Goal: Entertainment & Leisure: Browse casually

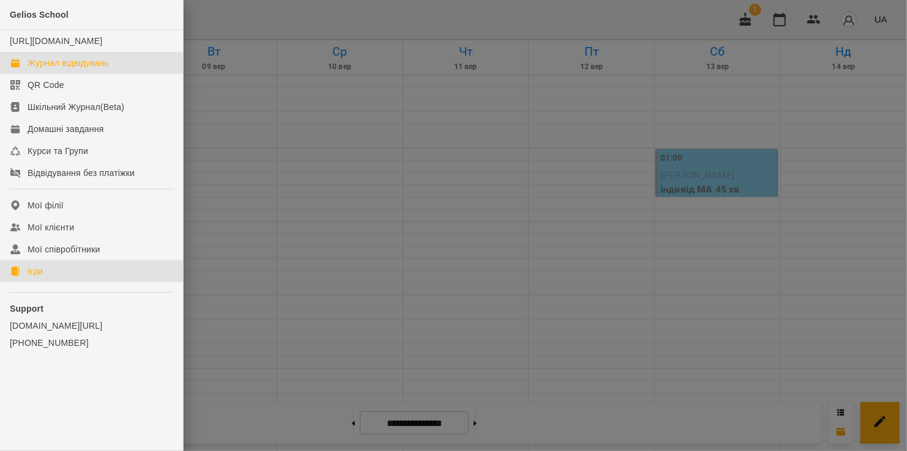
click at [24, 283] on link "Ігри" at bounding box center [91, 272] width 183 height 22
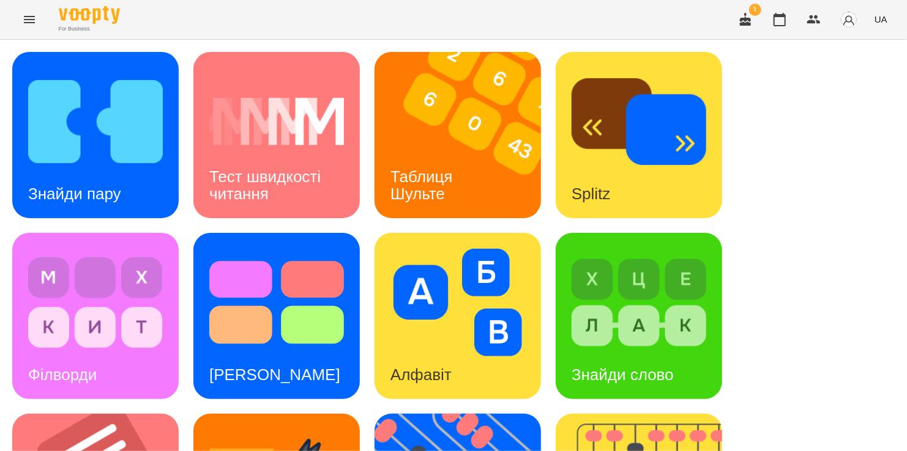
click at [346, 30] on div "For Business 1 UA" at bounding box center [453, 19] width 907 height 39
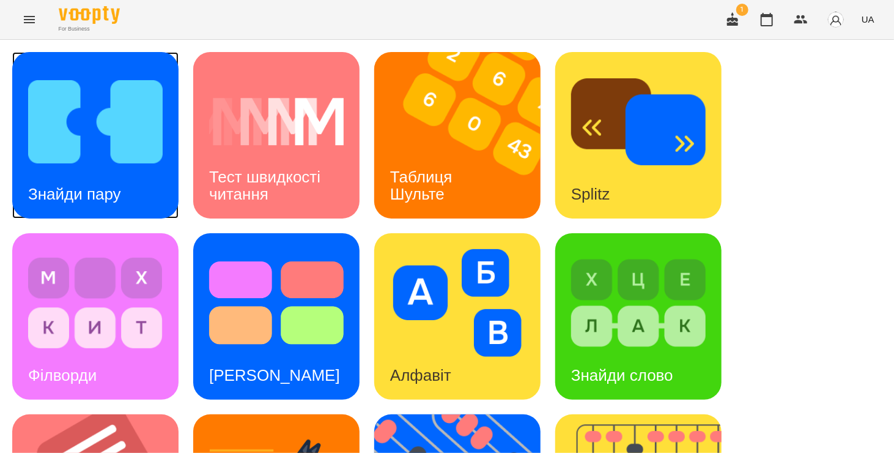
click at [139, 117] on img at bounding box center [95, 122] width 135 height 108
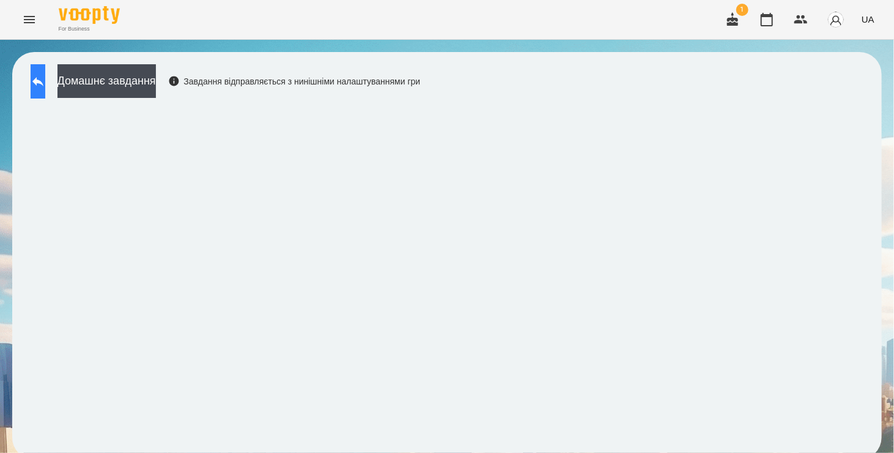
click at [45, 86] on icon at bounding box center [38, 81] width 15 height 15
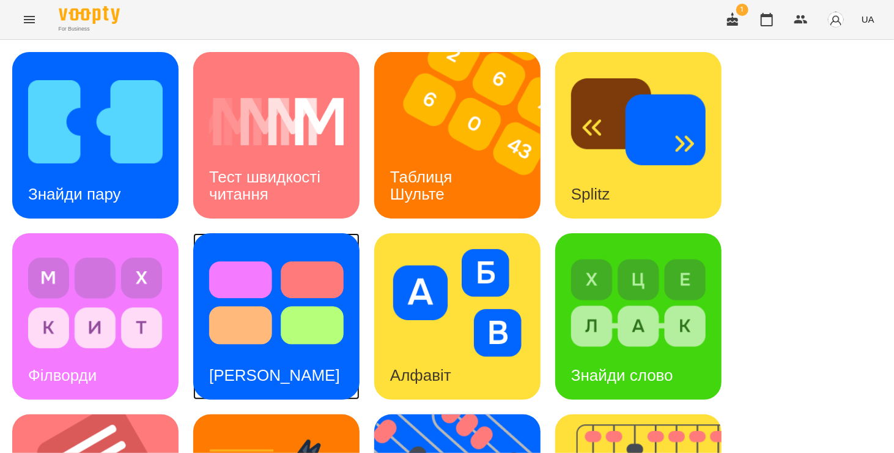
click at [260, 335] on img at bounding box center [276, 303] width 135 height 108
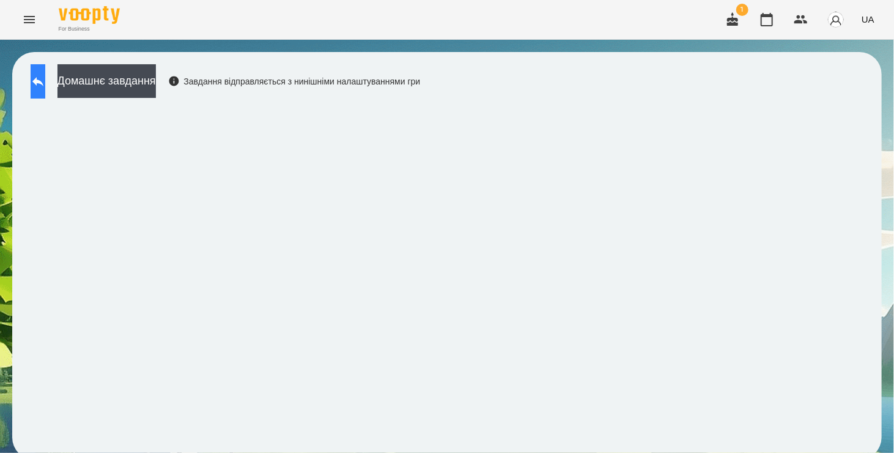
click at [45, 83] on icon at bounding box center [38, 81] width 15 height 15
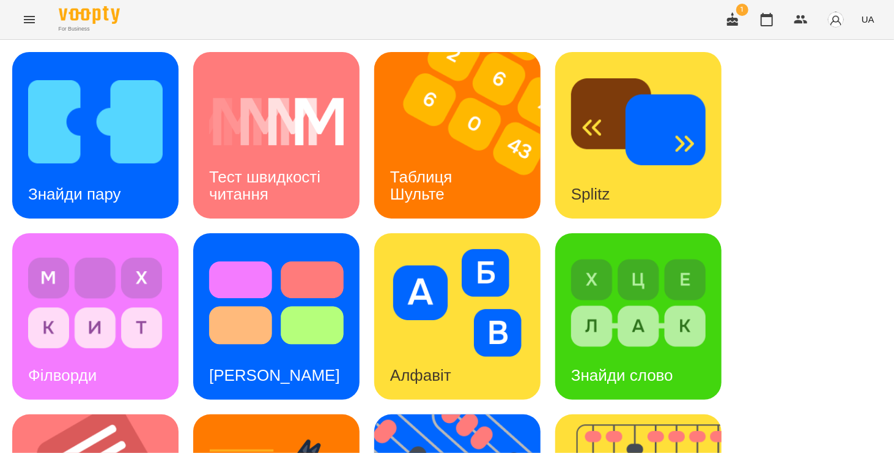
click at [499, 22] on div "For Business 1 UA" at bounding box center [447, 19] width 894 height 39
drag, startPoint x: 503, startPoint y: 18, endPoint x: 524, endPoint y: 30, distance: 24.1
click at [524, 30] on div "For Business 1 UA" at bounding box center [447, 19] width 894 height 39
